Goal: Use online tool/utility

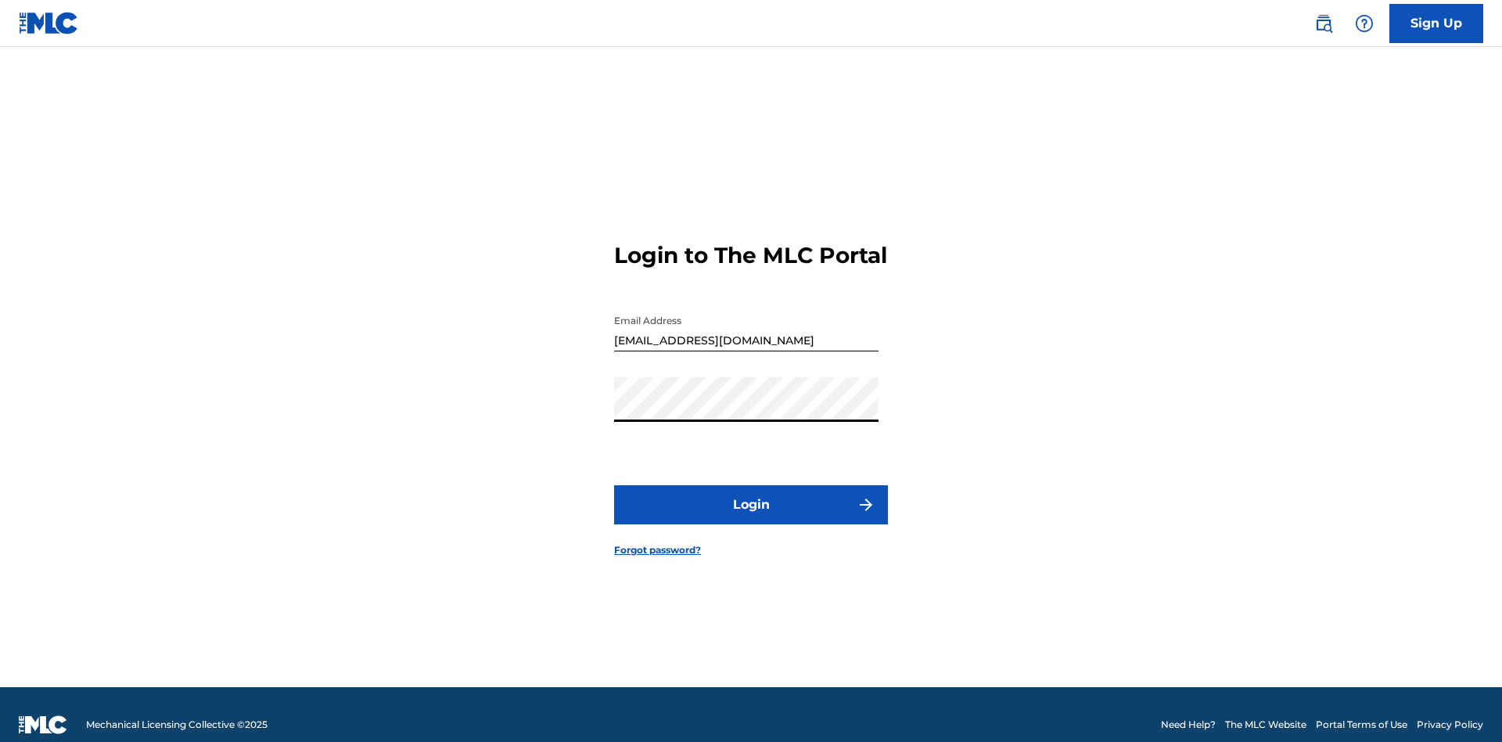
scroll to position [20, 0]
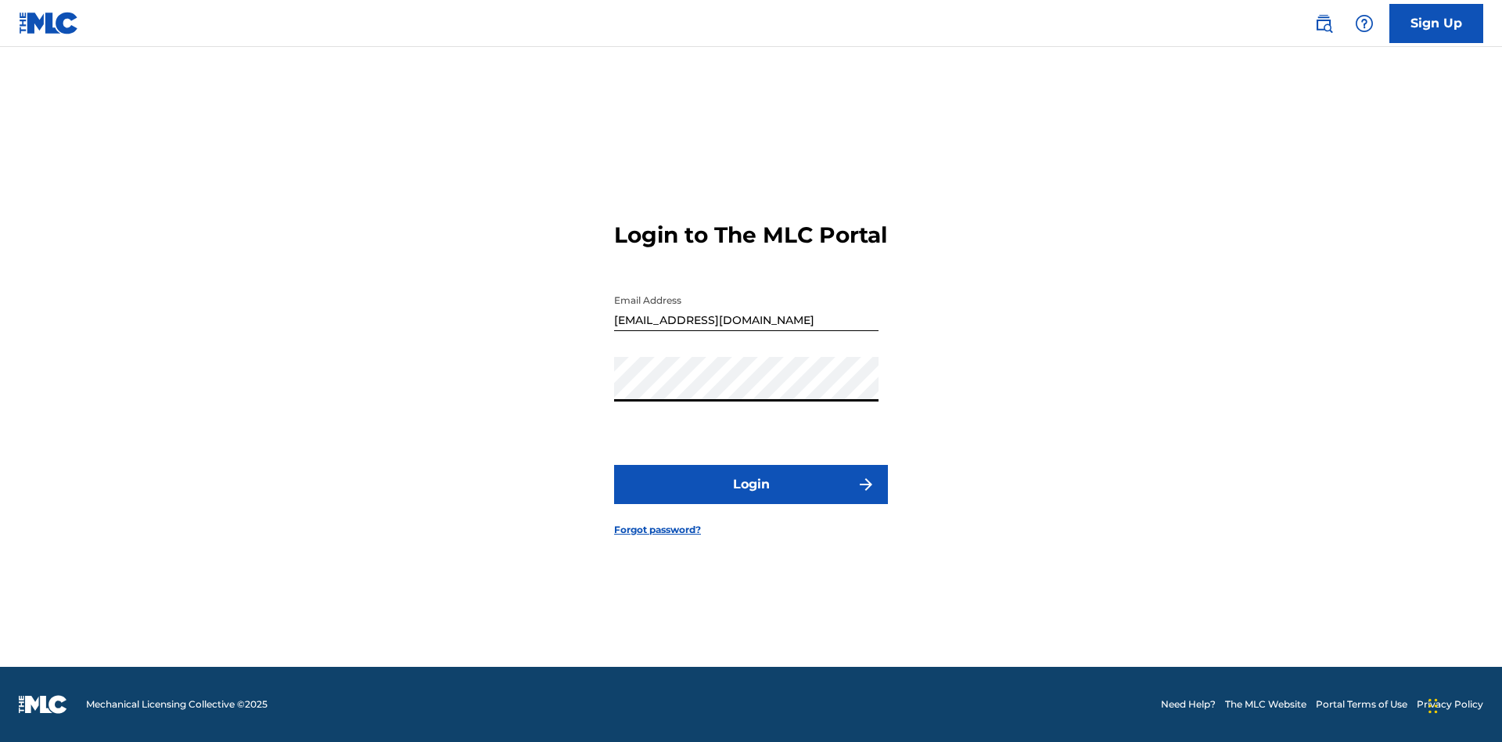
click at [751, 498] on button "Login" at bounding box center [751, 484] width 274 height 39
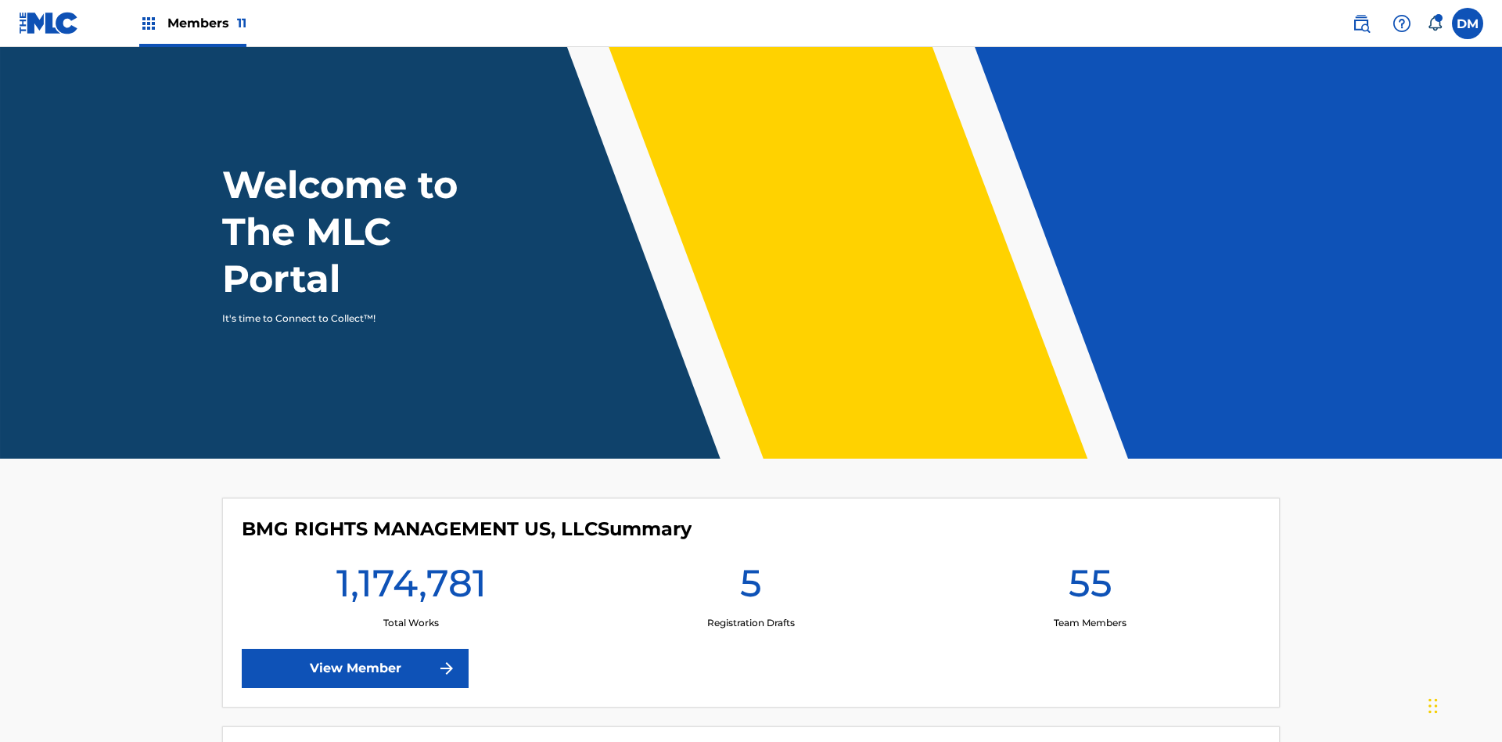
click at [192, 23] on span "Members 11" at bounding box center [206, 23] width 79 height 18
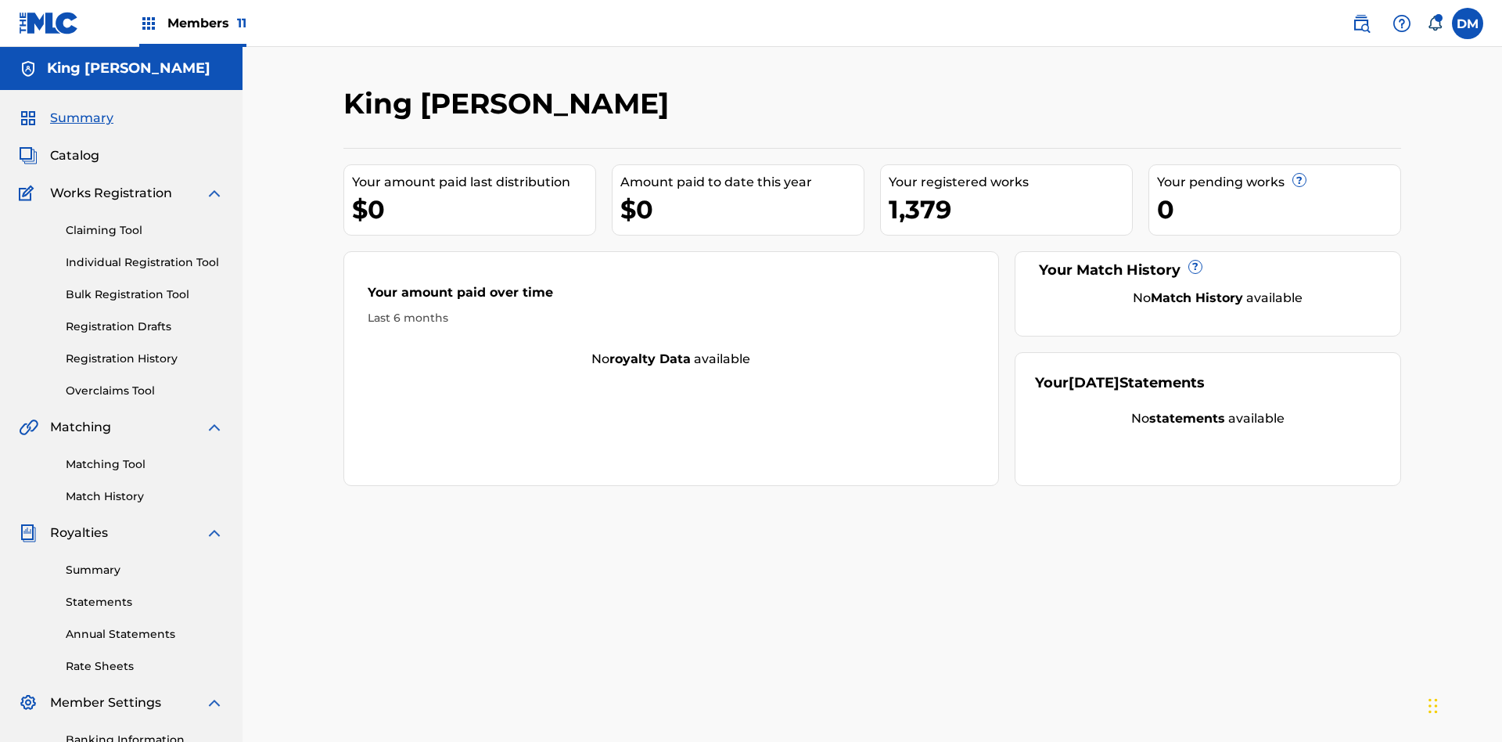
click at [145, 383] on link "Overclaims Tool" at bounding box center [145, 391] width 158 height 16
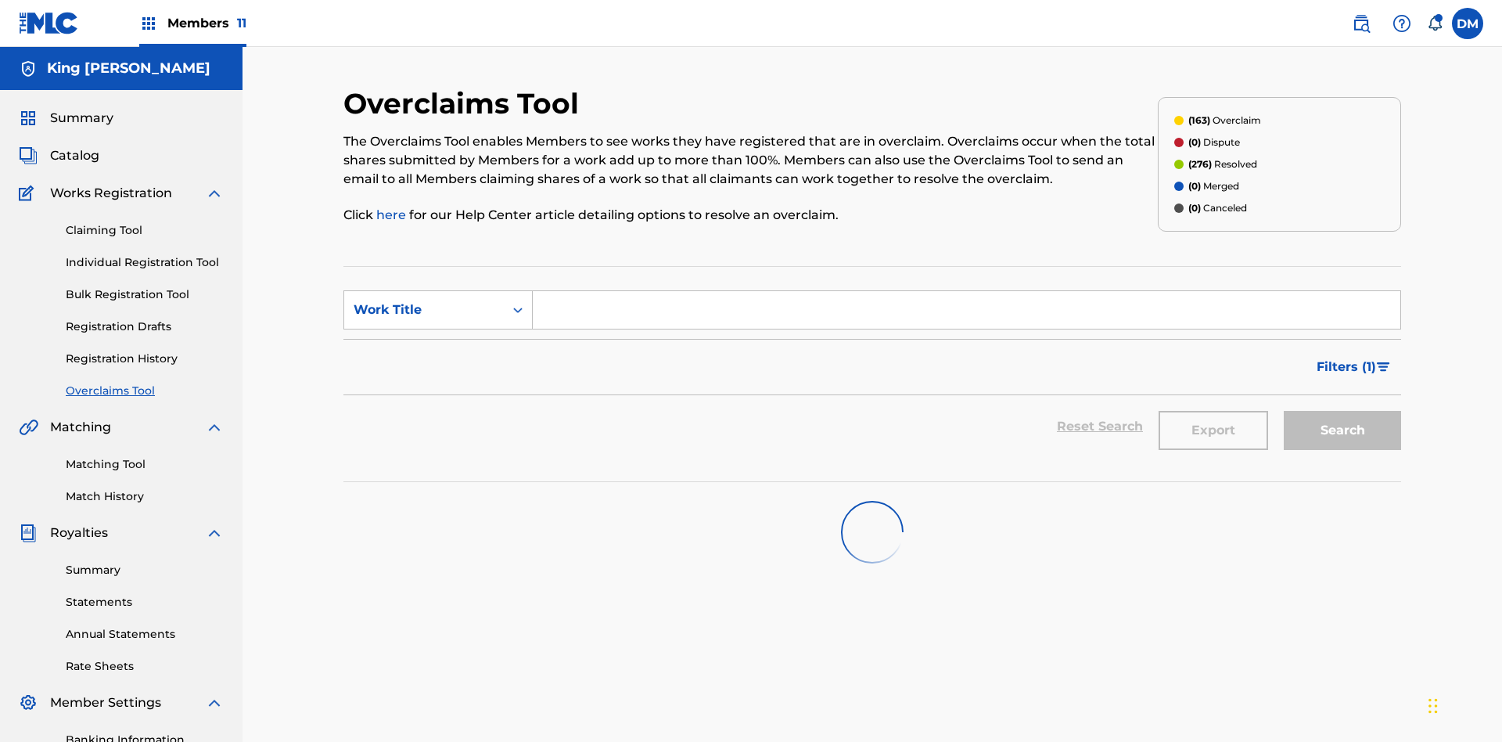
click at [1346, 358] on span "Filters ( 1 )" at bounding box center [1346, 367] width 59 height 19
click at [0, 0] on div "Search Form" at bounding box center [0, 0] width 0 height 0
click at [0, 0] on button "Apply Filters" at bounding box center [0, 0] width 0 height 0
